Goal: Information Seeking & Learning: Check status

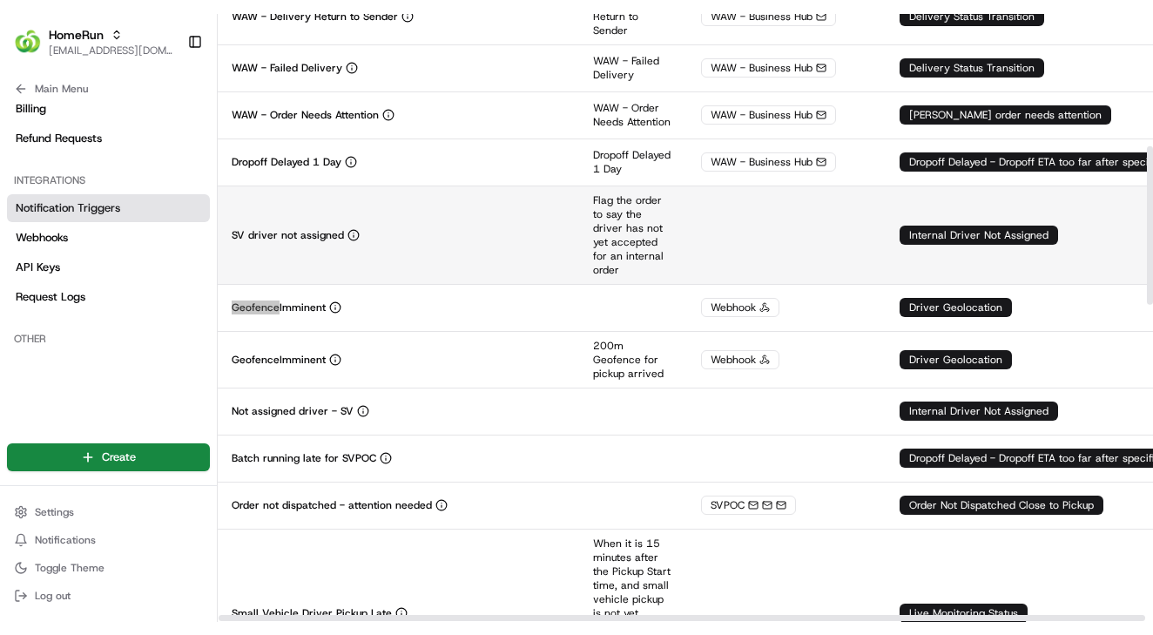
scroll to position [505, 0]
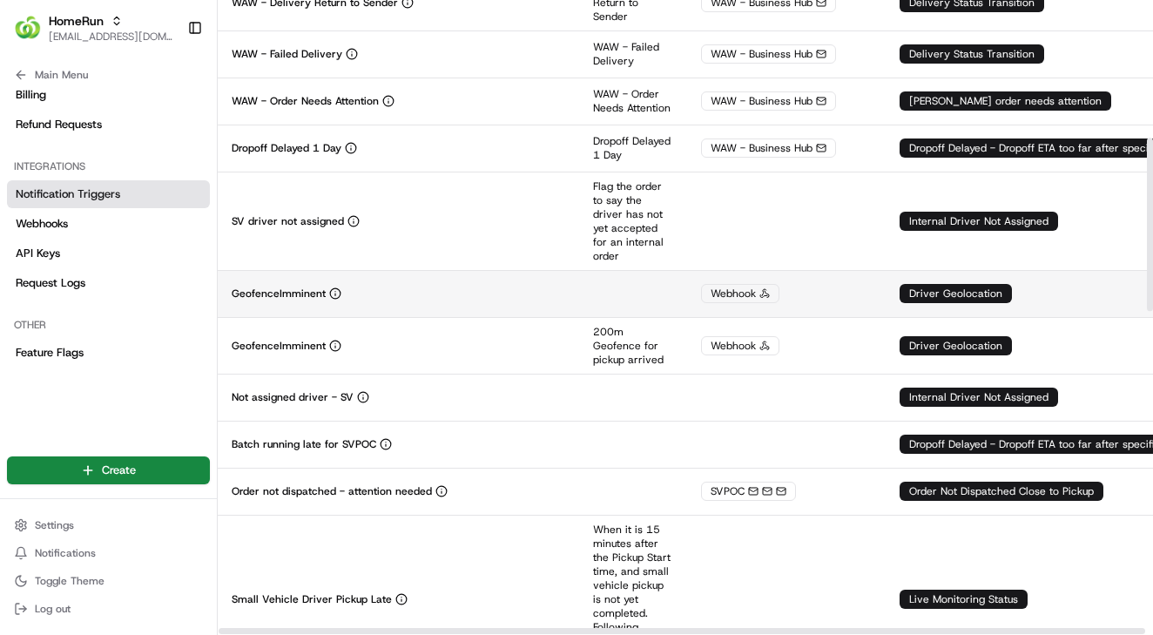
click at [369, 300] on div "GeofenceImminent" at bounding box center [399, 294] width 334 height 14
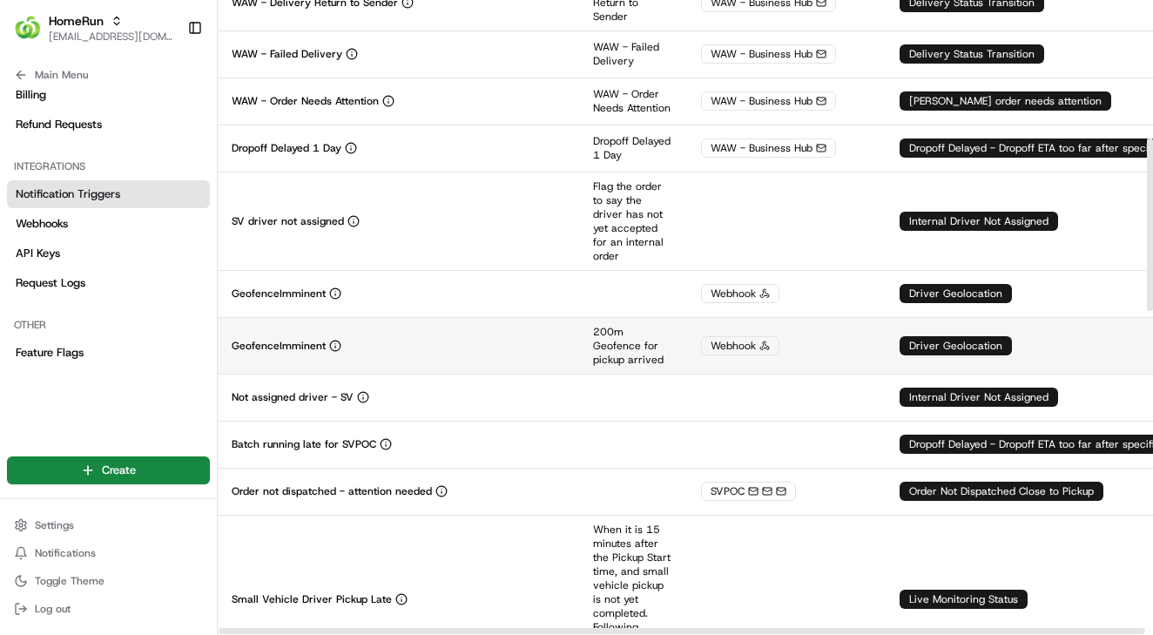
click at [359, 353] on div "GeofenceImminent" at bounding box center [399, 346] width 334 height 14
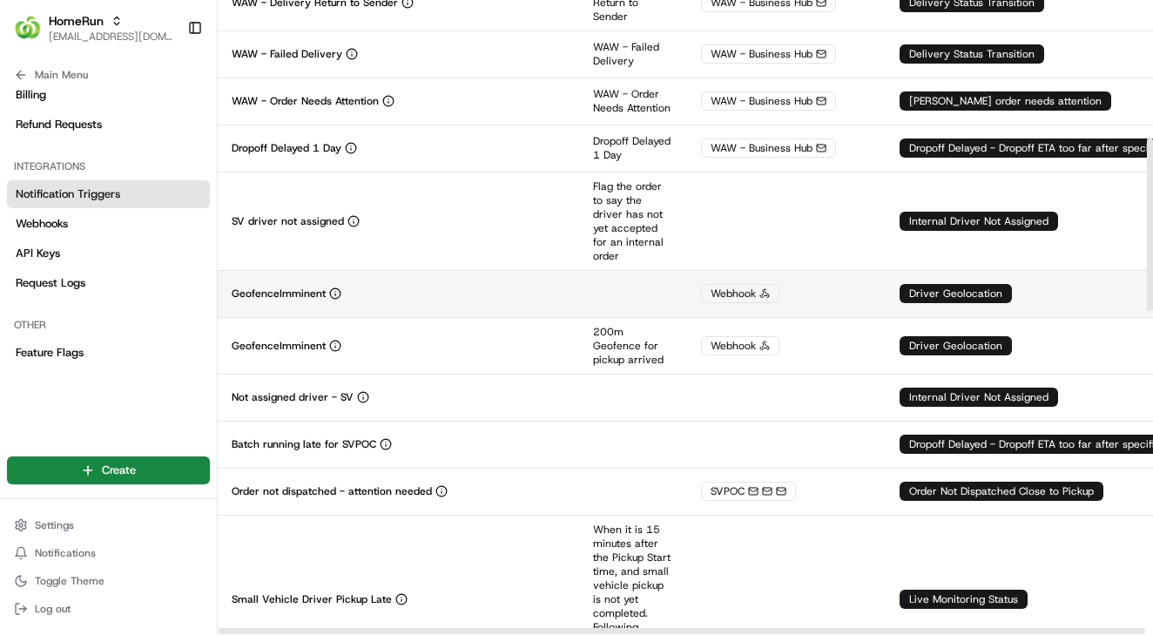
click at [376, 316] on td "GeofenceImminent" at bounding box center [398, 293] width 361 height 47
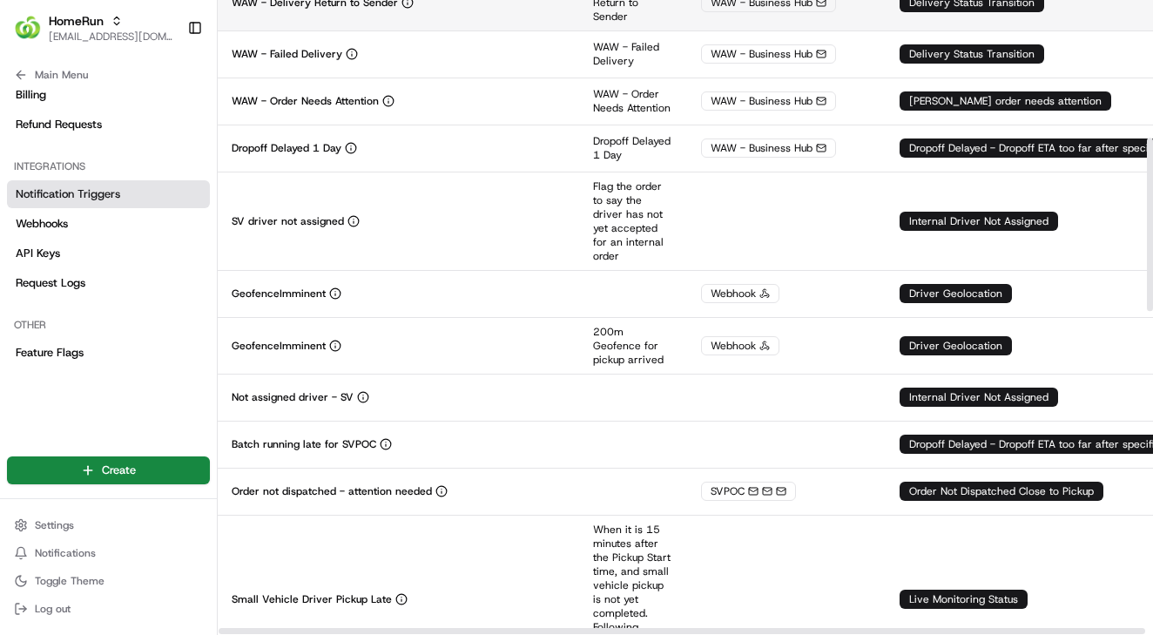
click at [374, 0] on p "WAW - Delivery Return to Sender" at bounding box center [315, 3] width 166 height 14
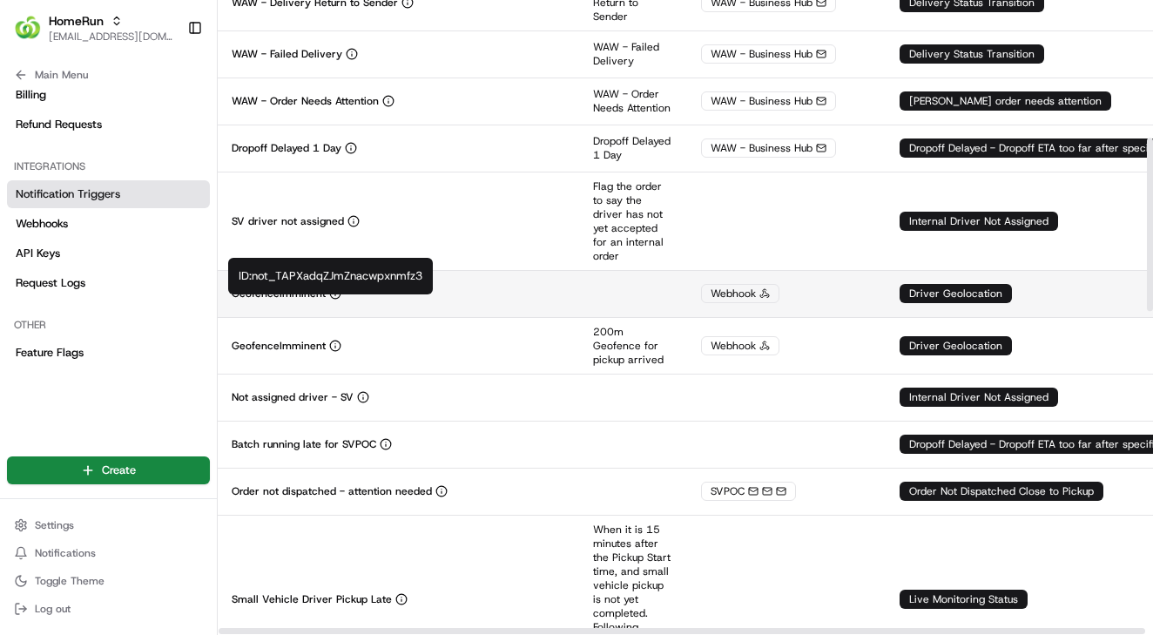
click at [346, 300] on div "GeofenceImminent" at bounding box center [399, 294] width 334 height 14
click at [387, 300] on div "GeofenceImminent" at bounding box center [399, 294] width 334 height 14
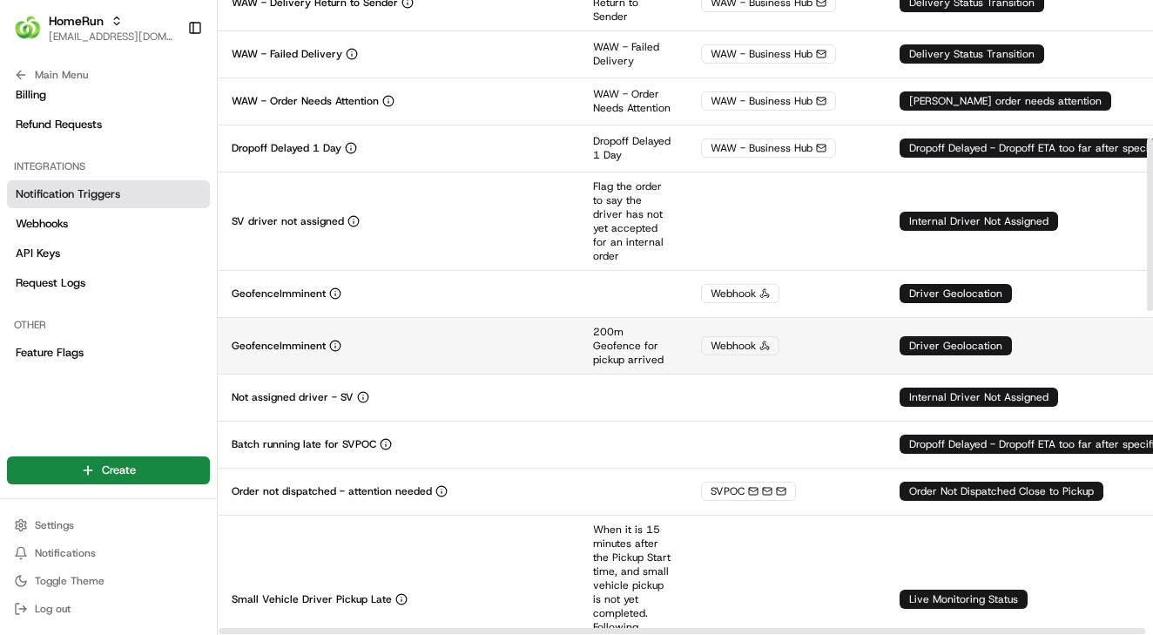
click at [408, 343] on td "GeofenceImminent" at bounding box center [398, 345] width 361 height 57
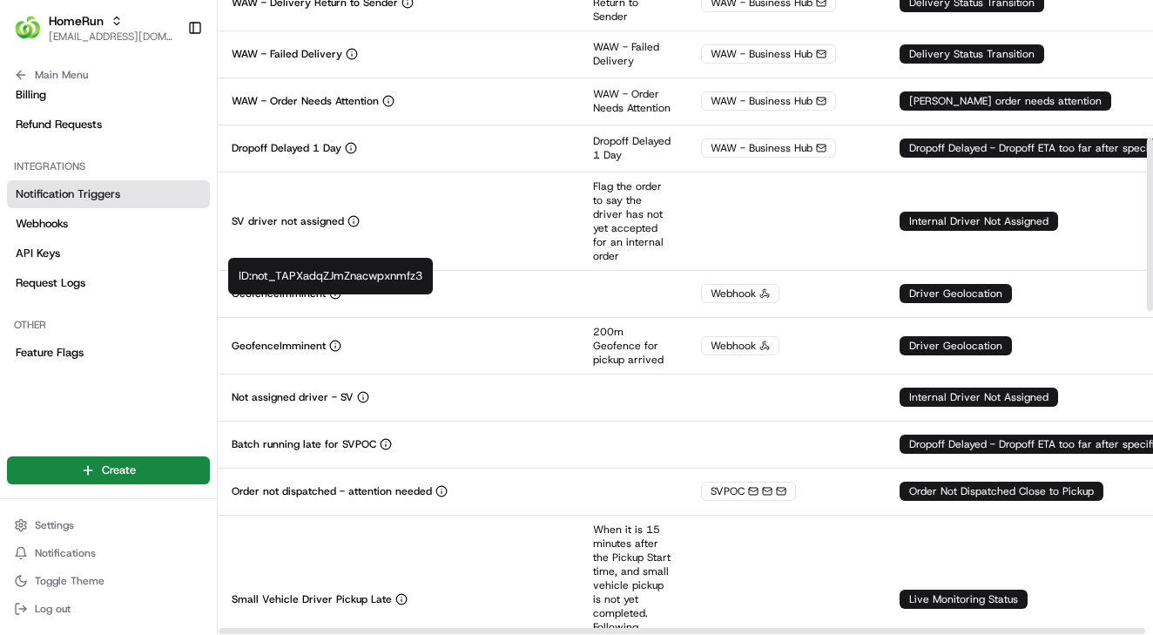
click at [295, 271] on div "ID: not_TAPXadqZJmZnacwpxnmfz3 ID: not_TAPXadqZJmZnacwpxnmfz3" at bounding box center [330, 276] width 205 height 37
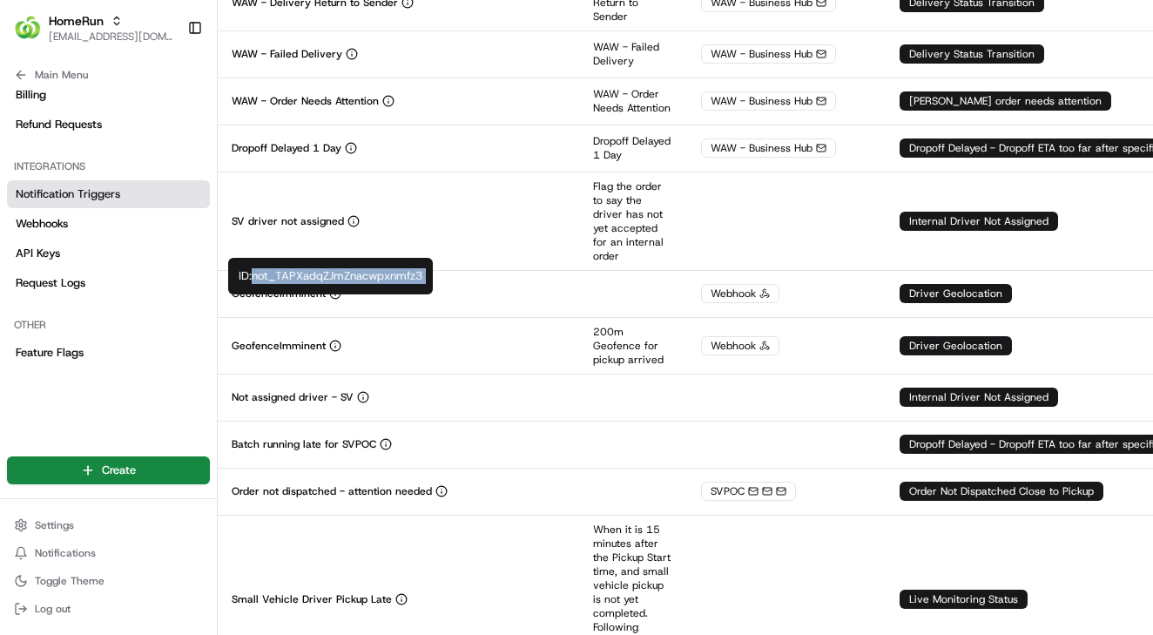
click at [278, 276] on div "ID: not_TAPXadqZJmZnacwpxnmfz3 ID: not_TAPXadqZJmZnacwpxnmfz3" at bounding box center [330, 276] width 205 height 37
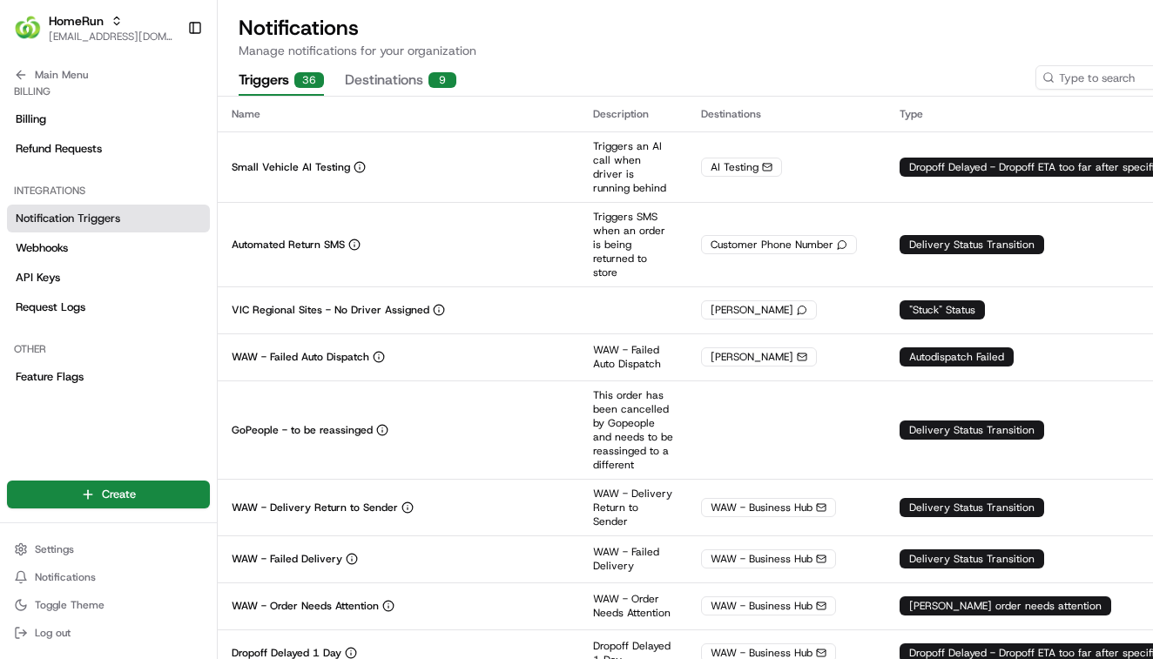
scroll to position [602, 0]
click at [42, 120] on span "Billing" at bounding box center [31, 119] width 30 height 16
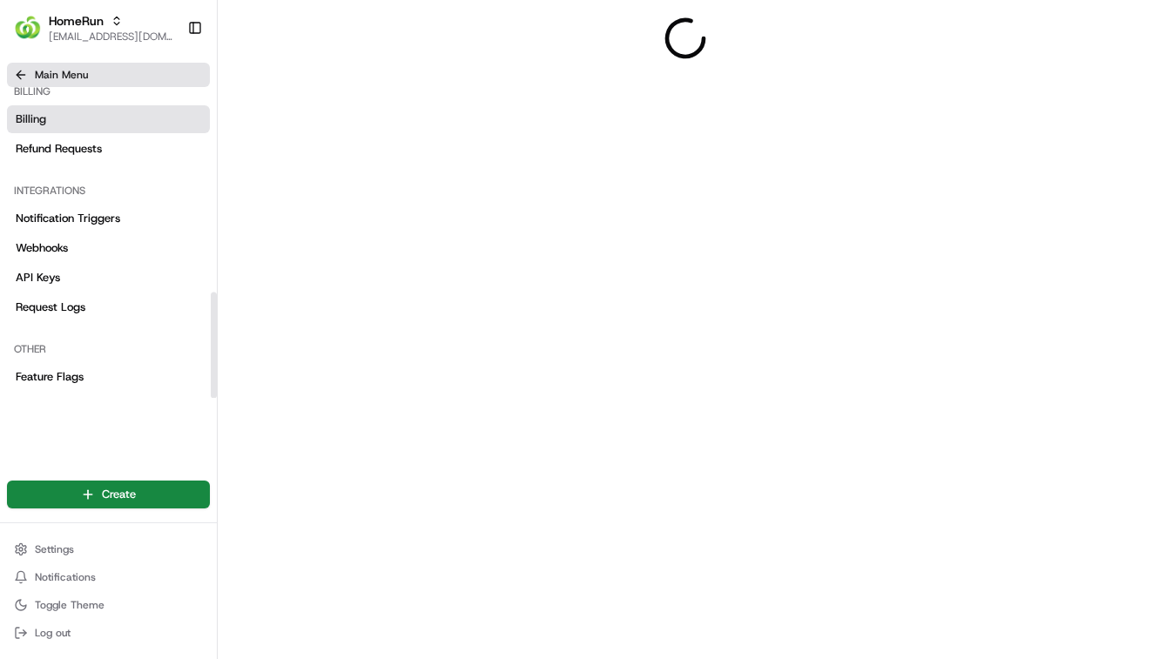
click at [58, 79] on span "Main Menu" at bounding box center [61, 75] width 53 height 14
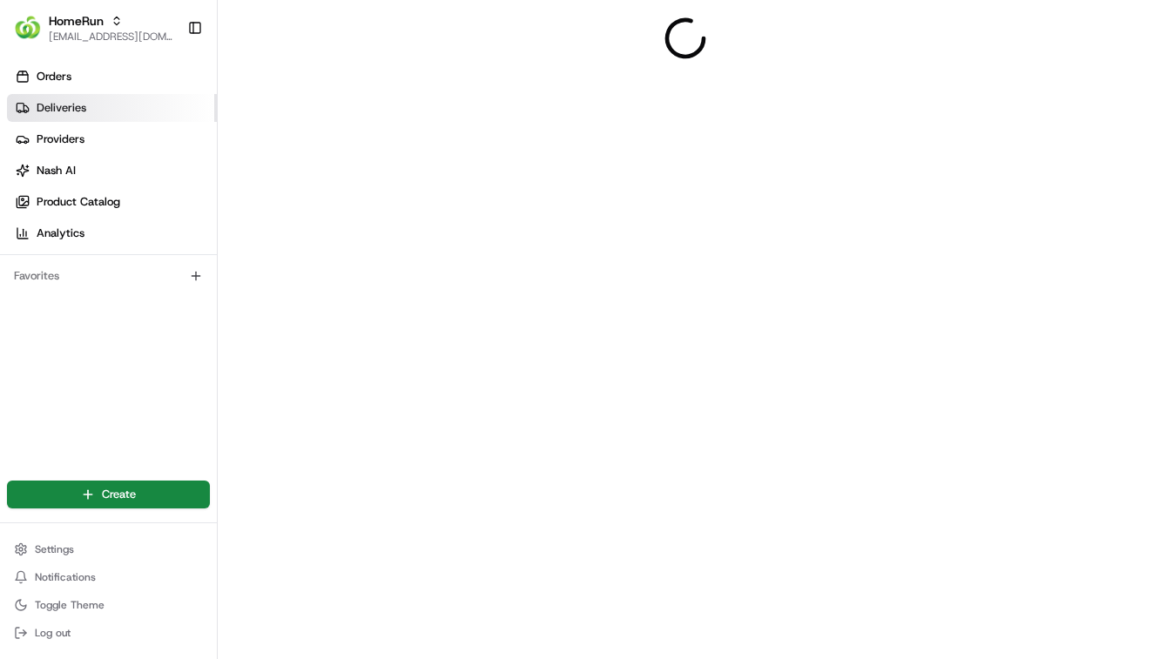
click at [49, 98] on link "Deliveries" at bounding box center [112, 108] width 210 height 28
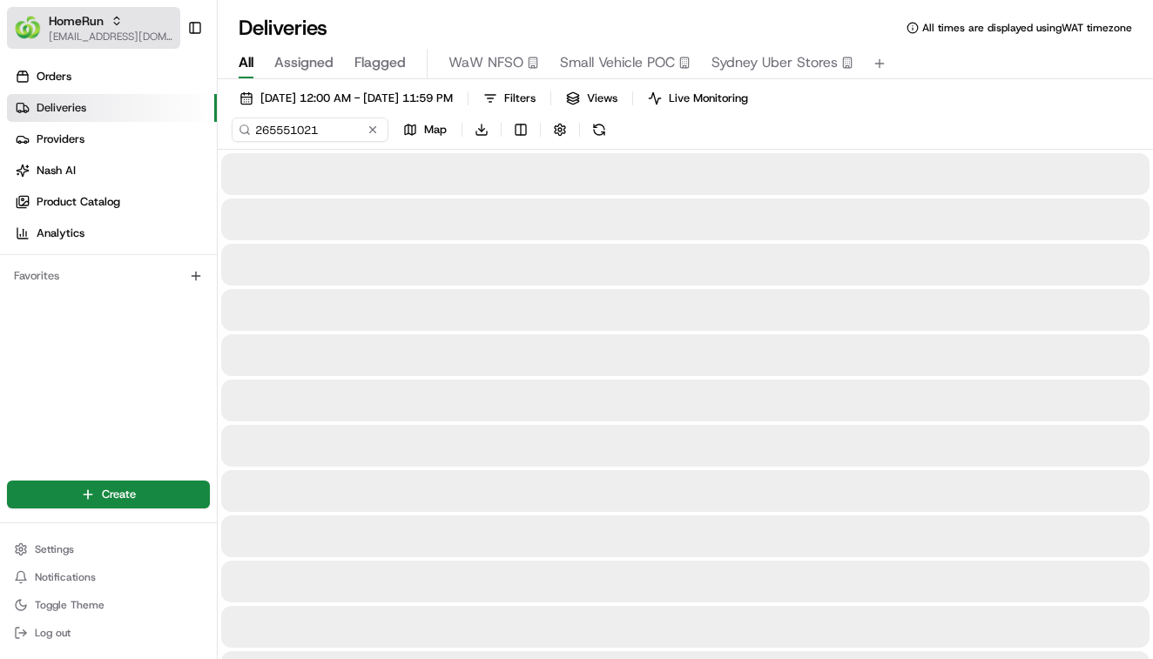
click at [84, 30] on span "[EMAIL_ADDRESS][DOMAIN_NAME]" at bounding box center [111, 37] width 125 height 14
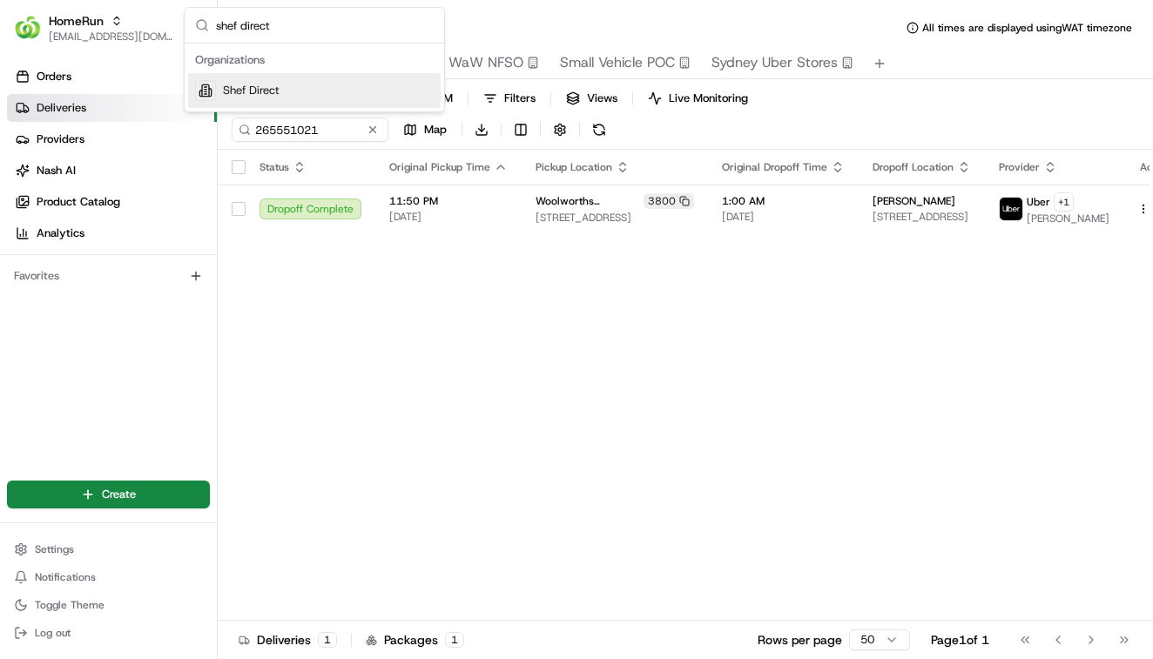
type input "shef direct"
click at [283, 93] on div "Shef Direct" at bounding box center [314, 90] width 253 height 35
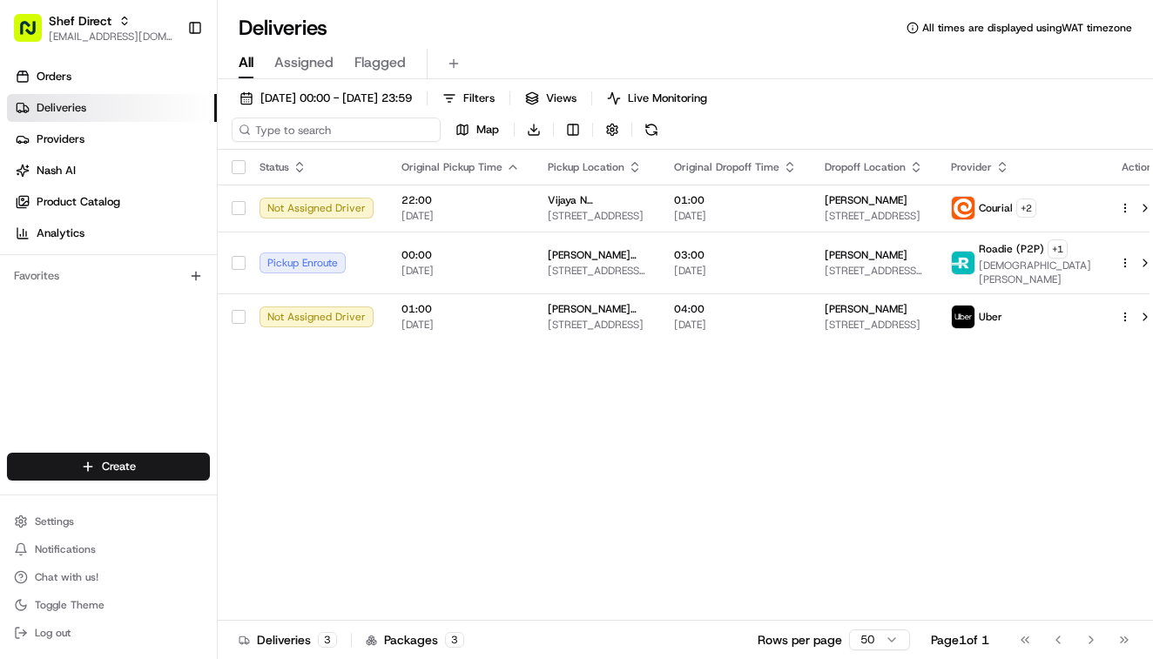
click at [344, 129] on input at bounding box center [336, 130] width 209 height 24
paste input "[PERSON_NAME]"
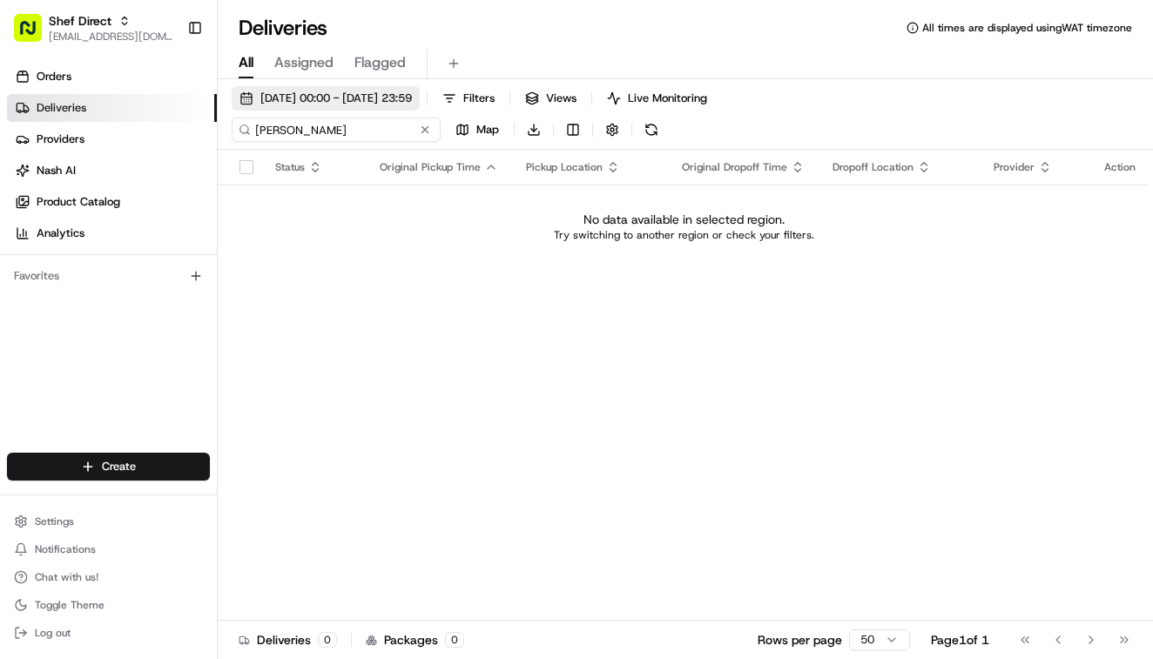
type input "[PERSON_NAME]"
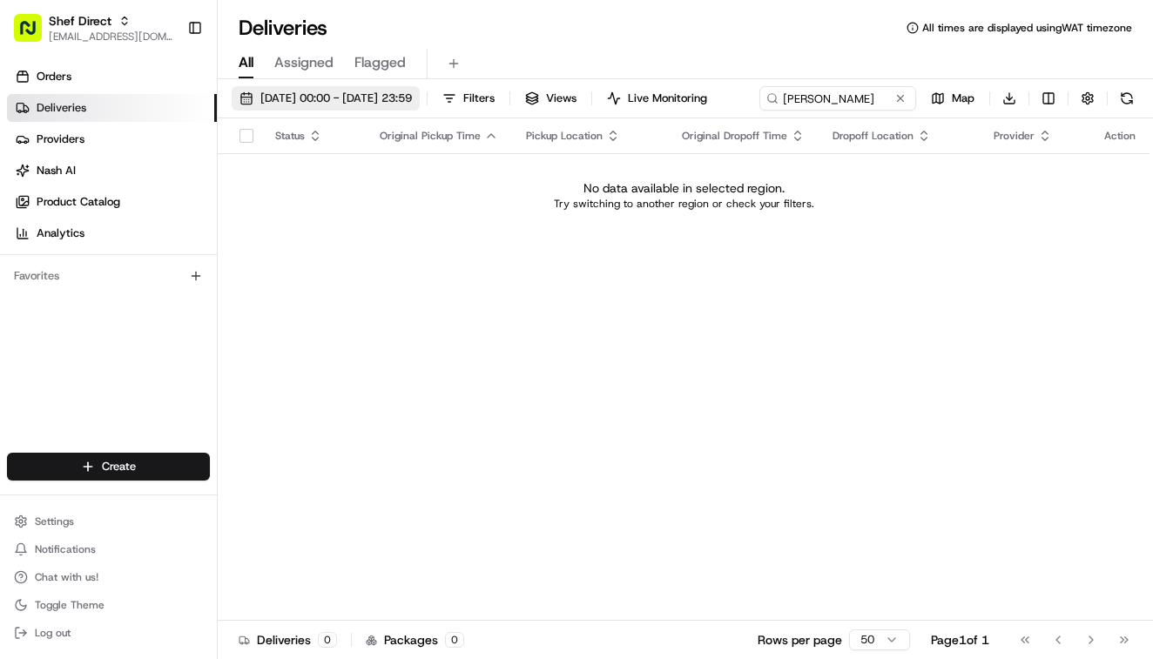
click at [337, 100] on span "[DATE] 00:00 - [DATE] 23:59" at bounding box center [336, 99] width 152 height 16
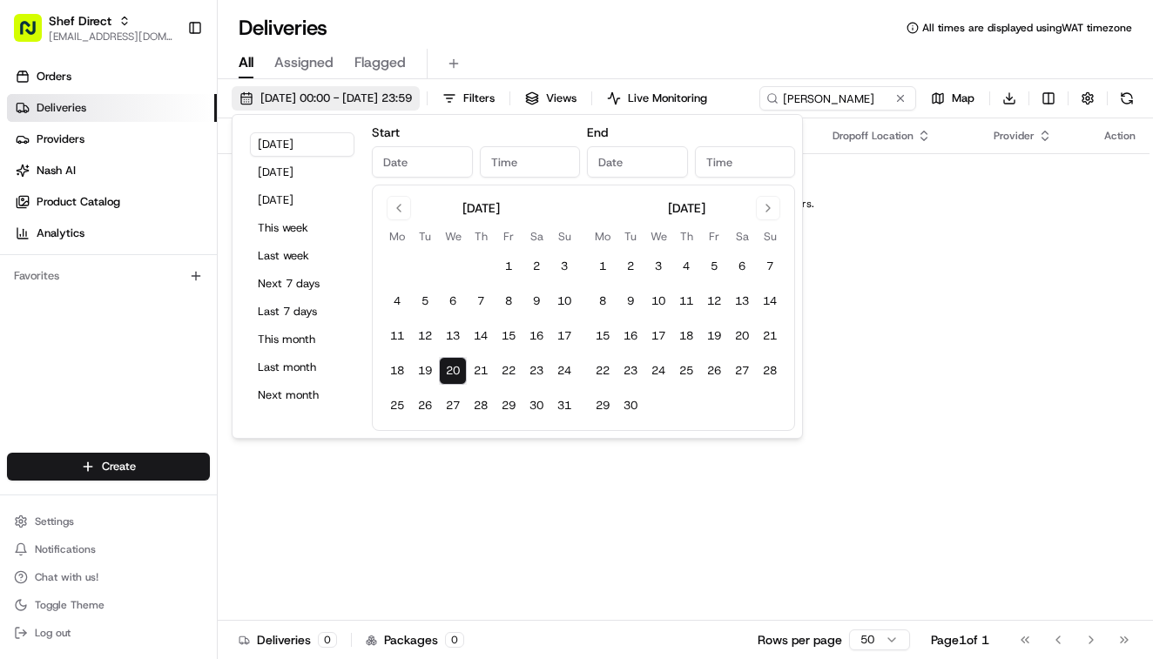
type input "[DATE]"
type input "12:00 AM"
type input "[DATE]"
type input "11:59 PM"
click at [421, 373] on button "19" at bounding box center [425, 371] width 28 height 28
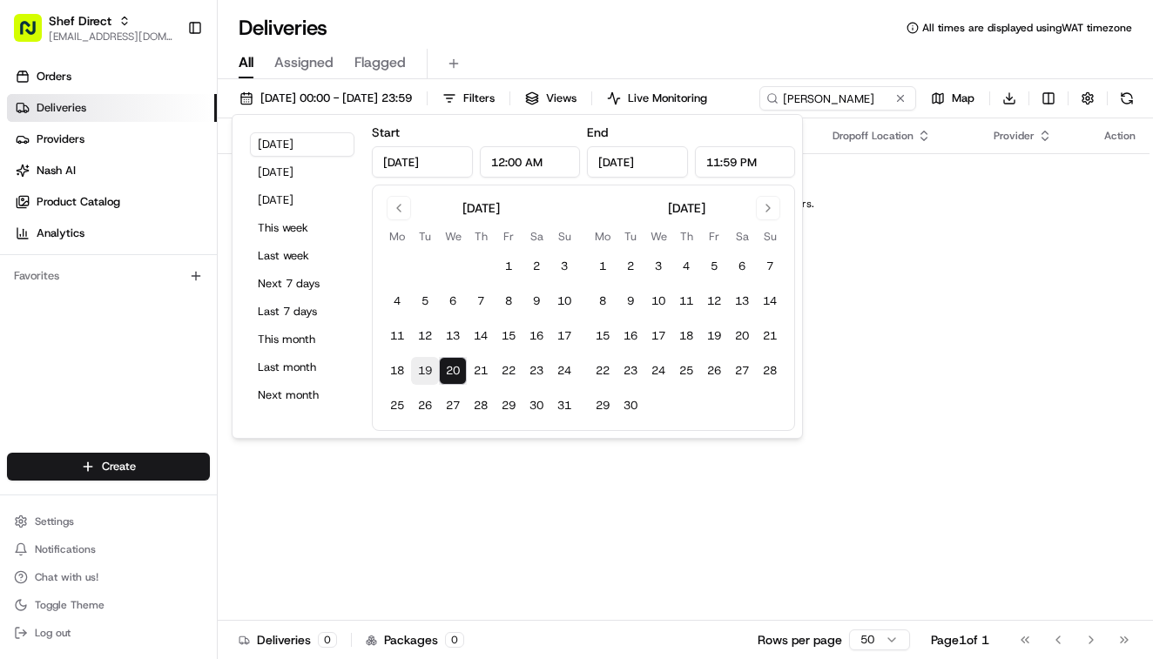
type input "[DATE]"
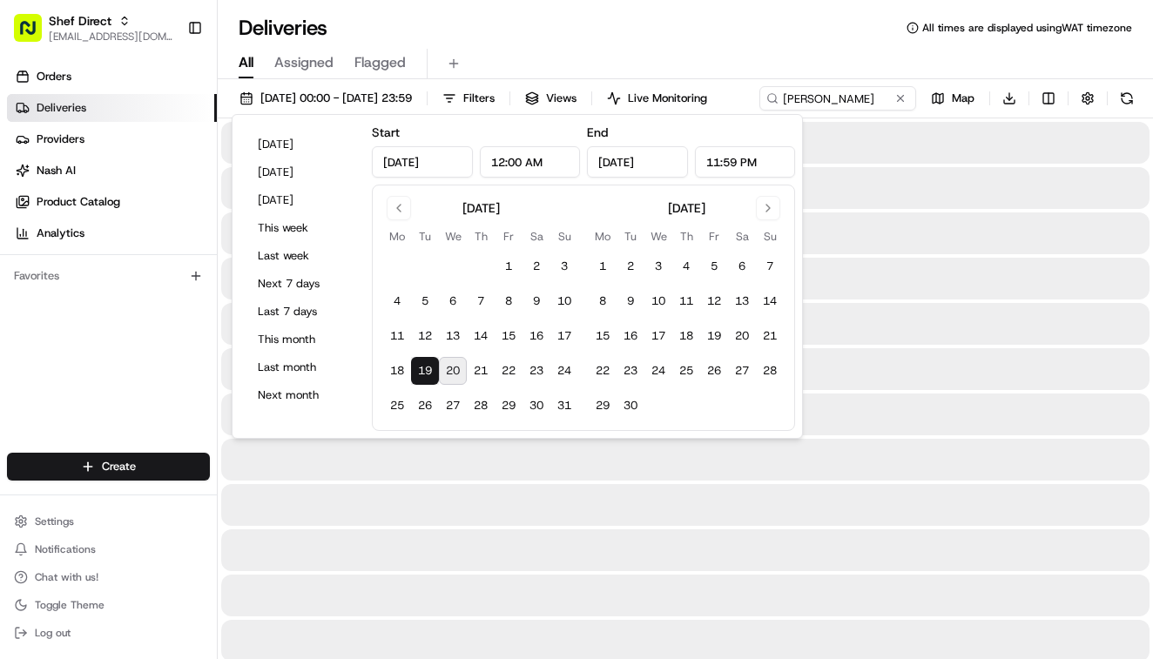
click at [450, 371] on button "20" at bounding box center [453, 371] width 28 height 28
type input "[DATE]"
click at [766, 57] on div "All Assigned Flagged" at bounding box center [685, 64] width 935 height 30
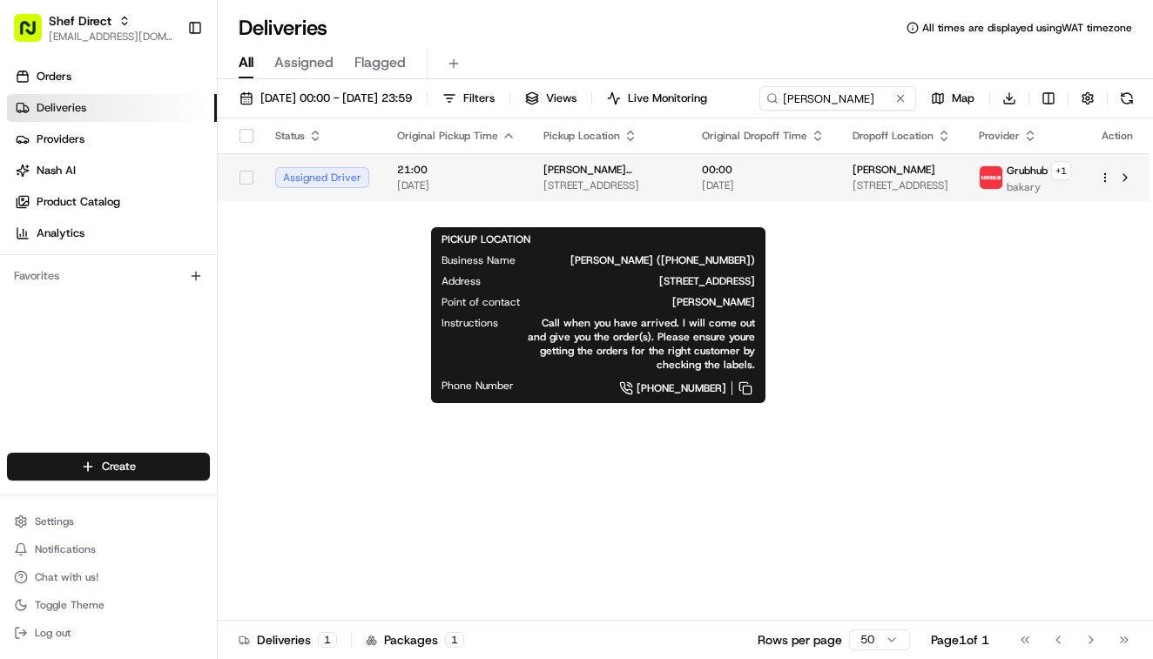
click at [637, 192] on span "[STREET_ADDRESS]" at bounding box center [608, 186] width 131 height 14
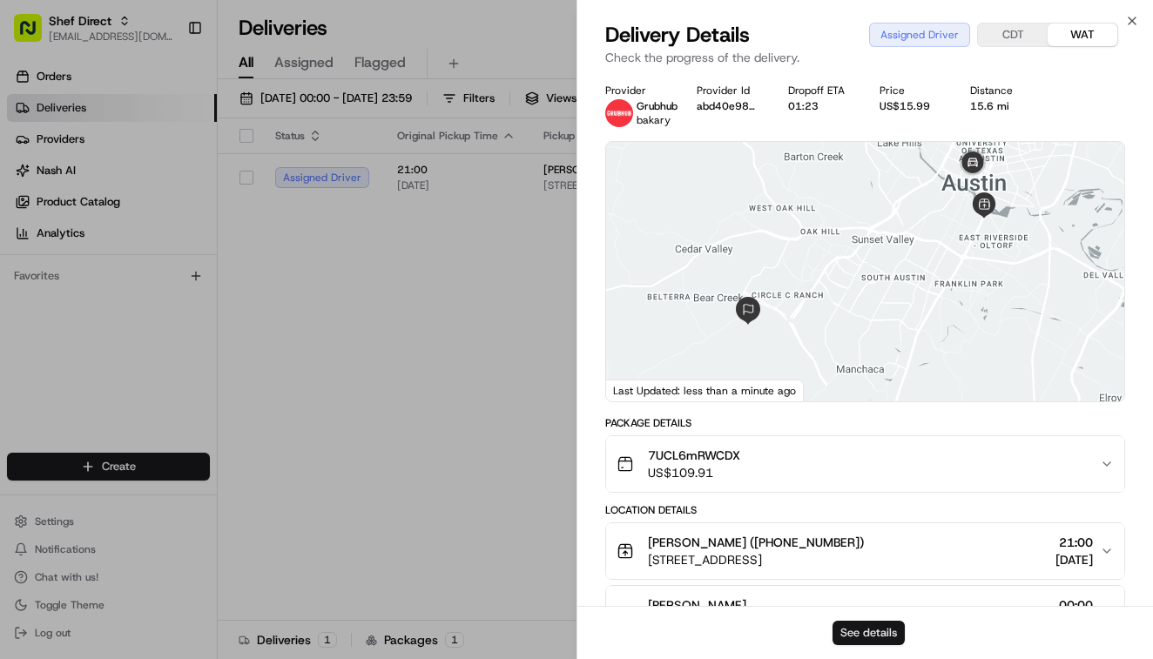
click at [872, 625] on button "See details" at bounding box center [869, 633] width 72 height 24
